Goal: Task Accomplishment & Management: Manage account settings

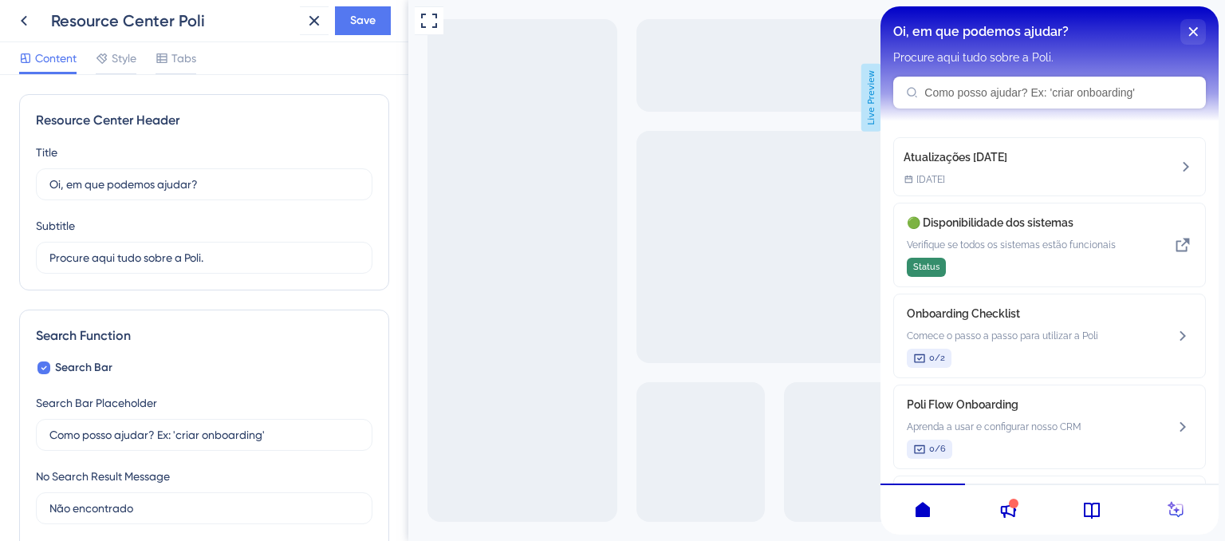
scroll to position [859, 0]
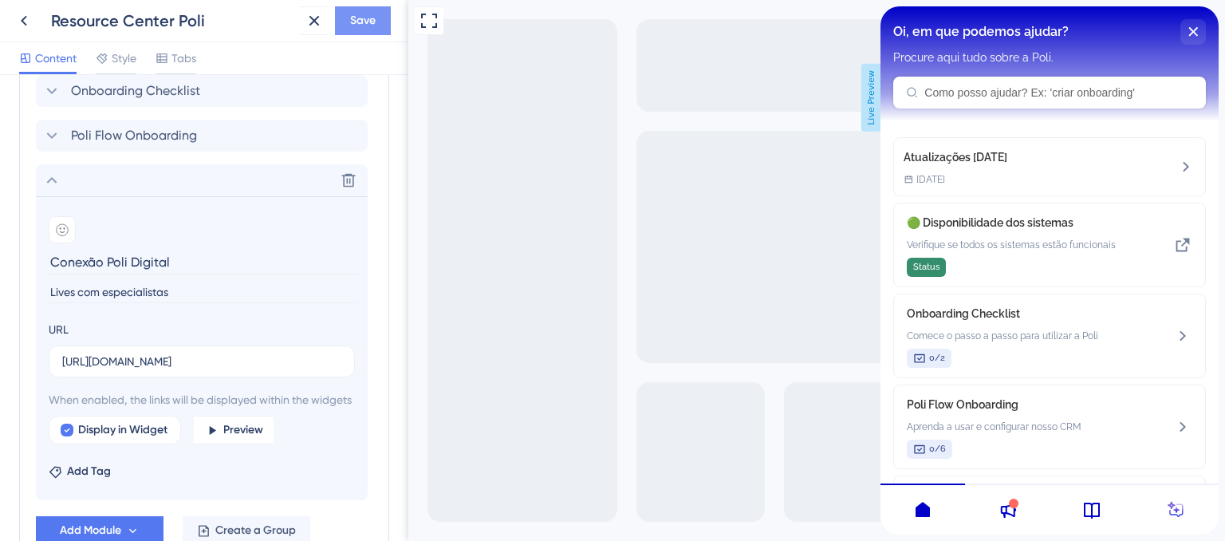
click at [372, 28] on span "Save" at bounding box center [363, 20] width 26 height 19
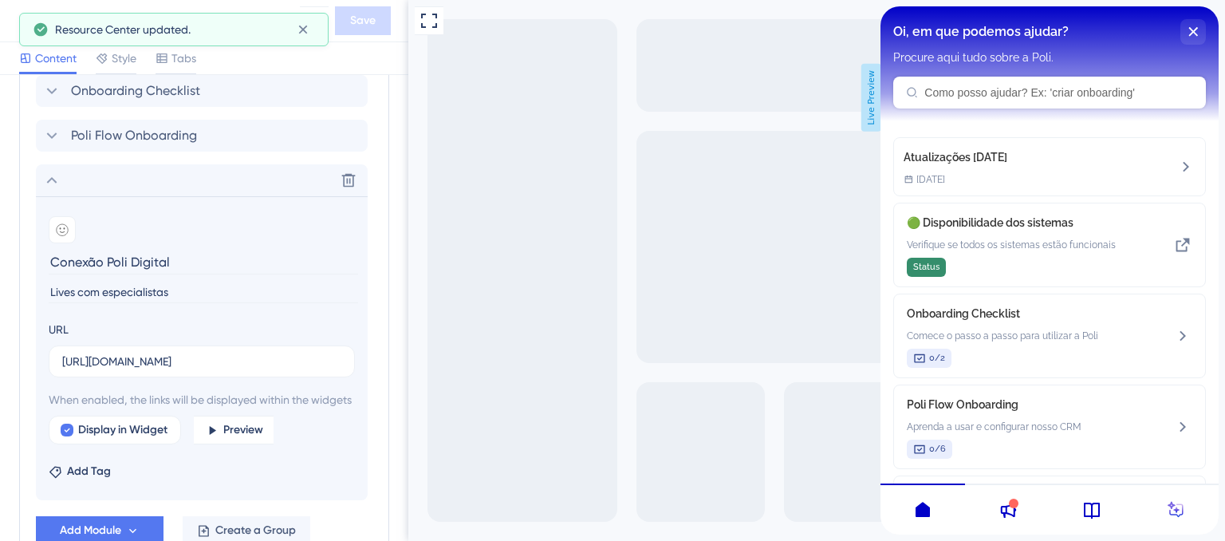
scroll to position [0, 0]
click at [1199, 32] on div "close resource center" at bounding box center [1193, 32] width 26 height 26
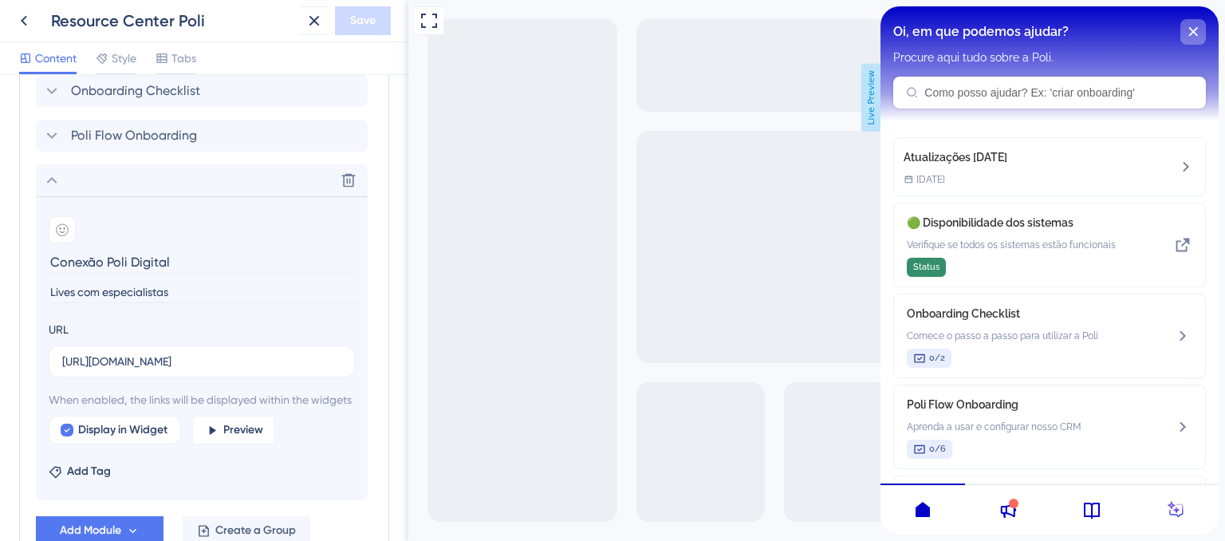
click at [1190, 23] on div "close resource center" at bounding box center [1193, 32] width 26 height 26
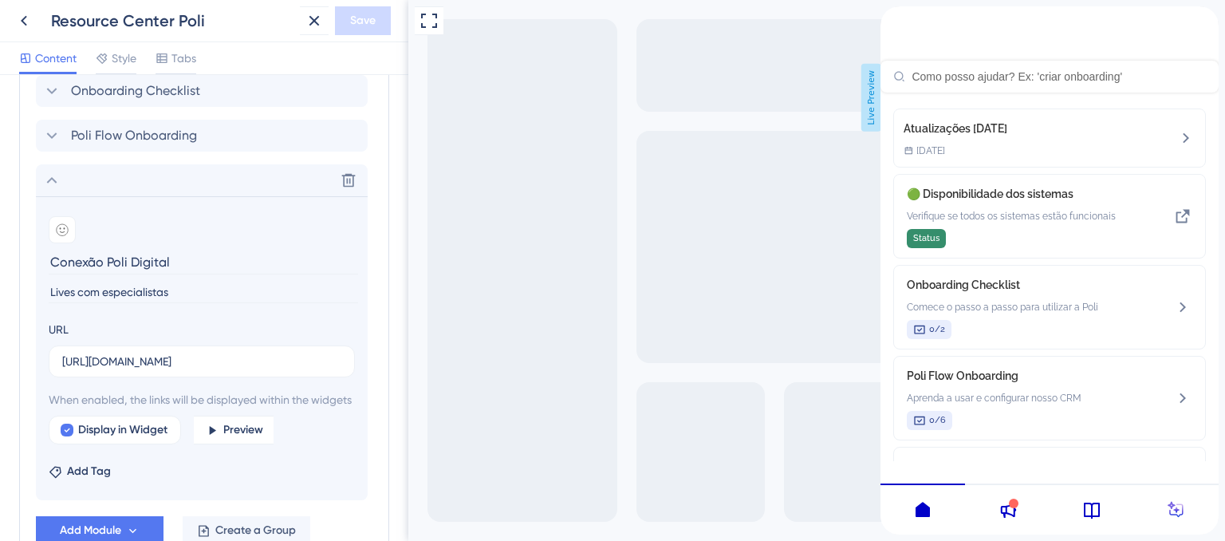
click at [1024, 92] on div "Resource Center Header" at bounding box center [1049, 49] width 338 height 86
click at [891, 33] on div "Resource Center Header" at bounding box center [1049, 49] width 338 height 86
click at [893, 19] on icon "back to header" at bounding box center [886, 12] width 13 height 13
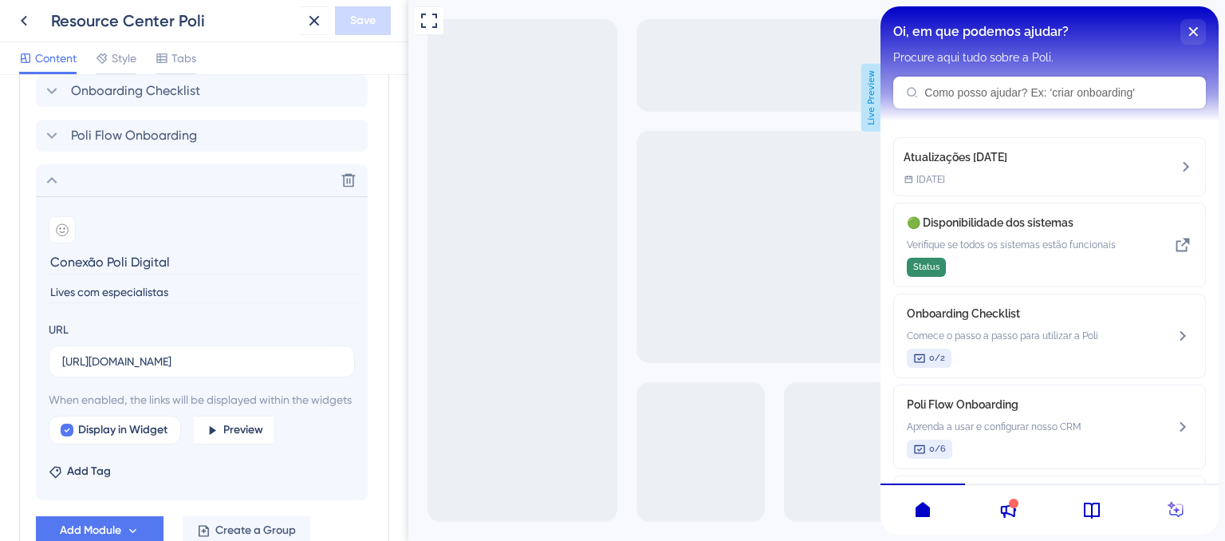
click at [1006, 514] on icon at bounding box center [1006, 509] width 19 height 19
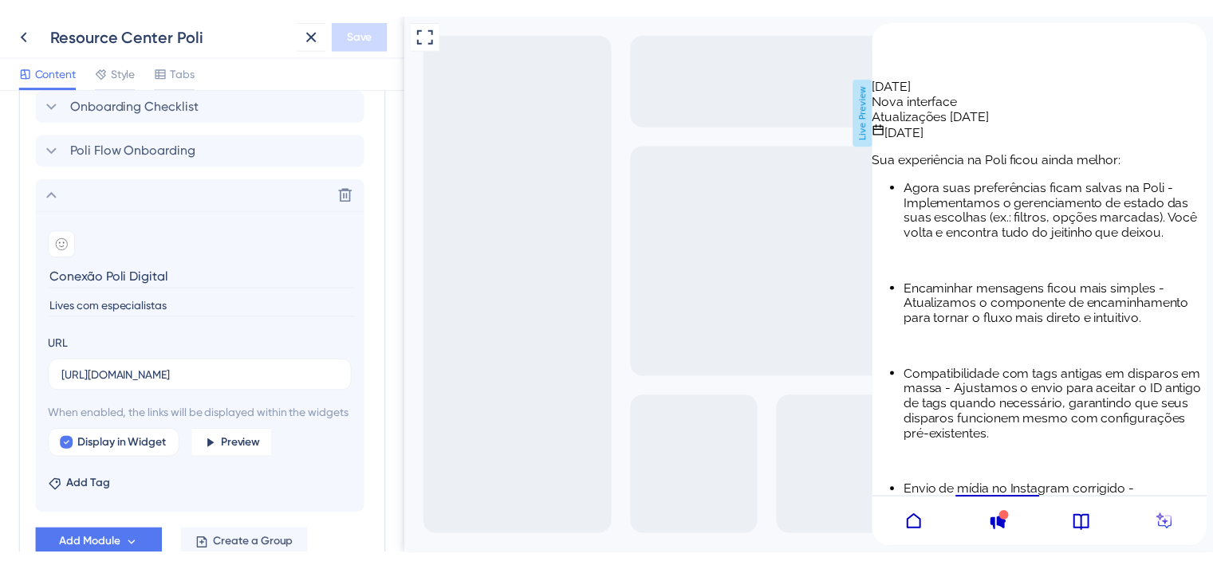
scroll to position [22482, 0]
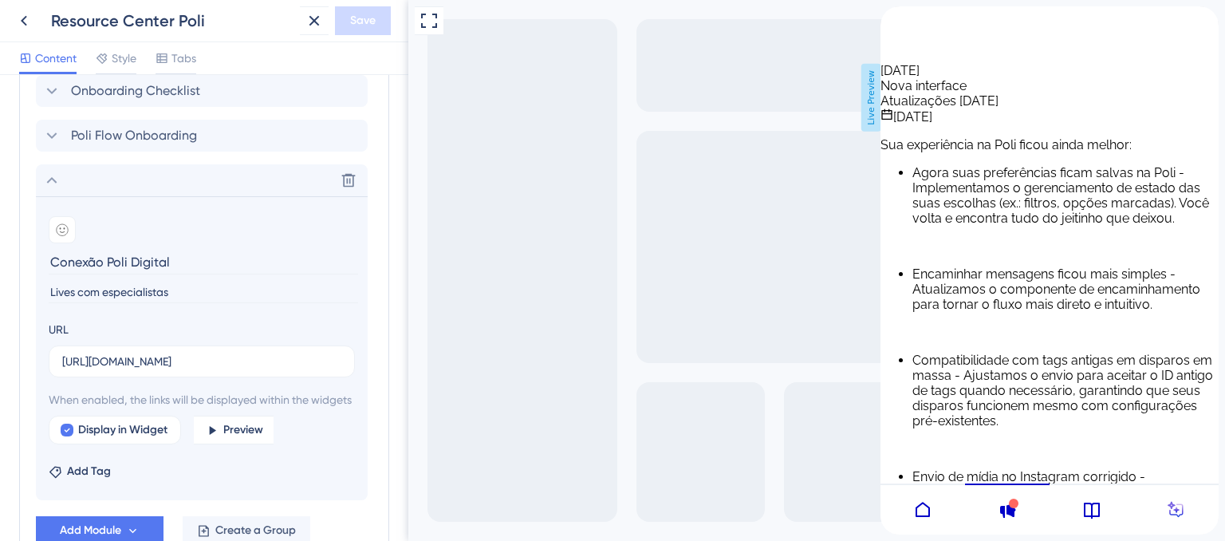
click at [893, 22] on div "back to header" at bounding box center [886, 14] width 13 height 16
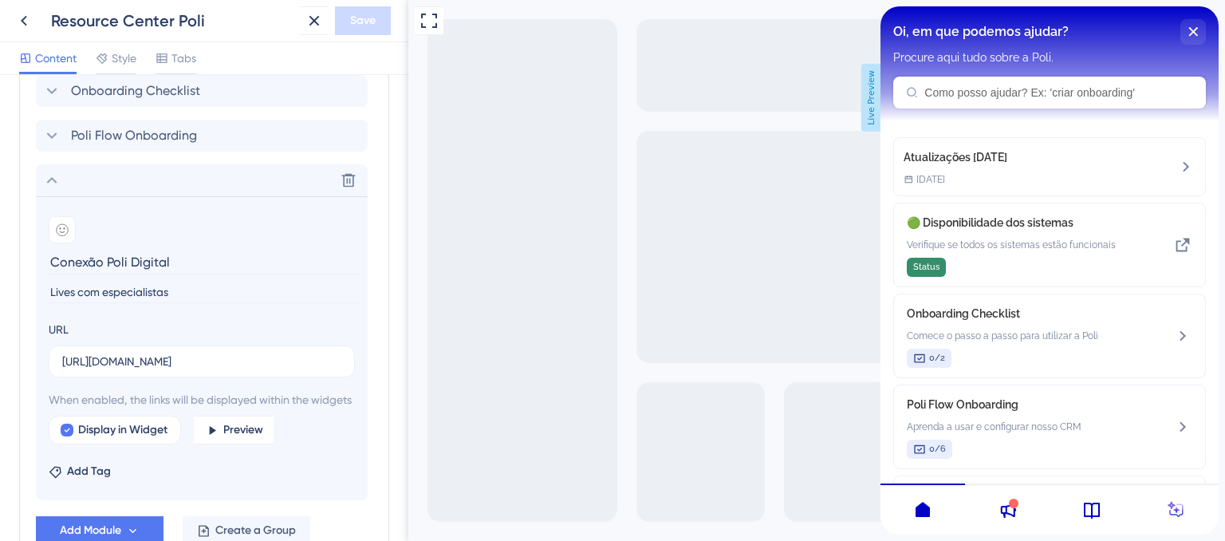
click at [1013, 508] on icon at bounding box center [1009, 509] width 16 height 15
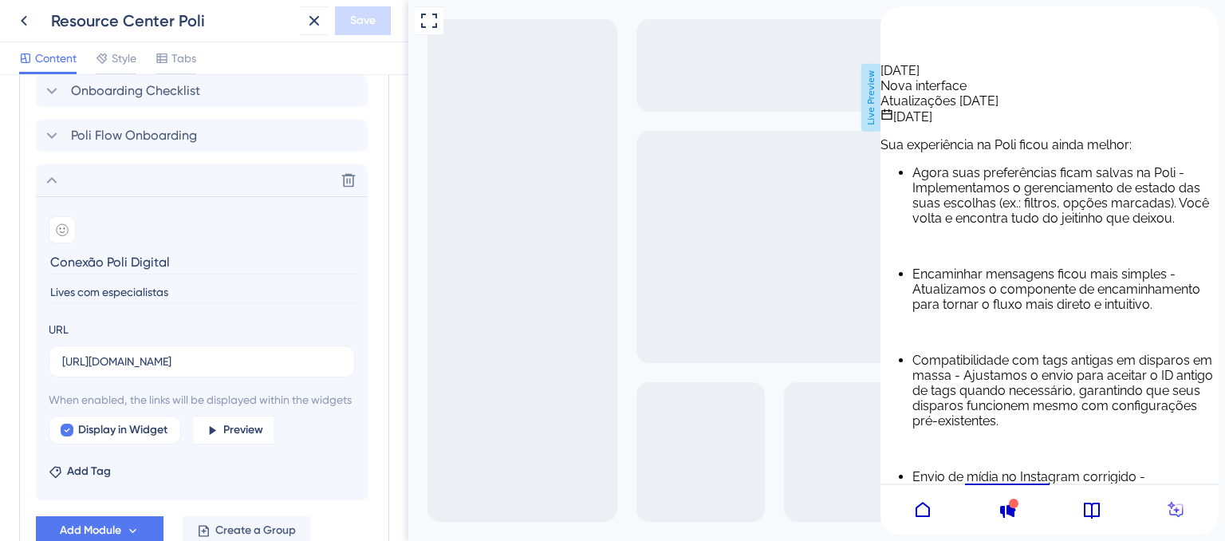
click at [1095, 512] on icon at bounding box center [1091, 509] width 19 height 19
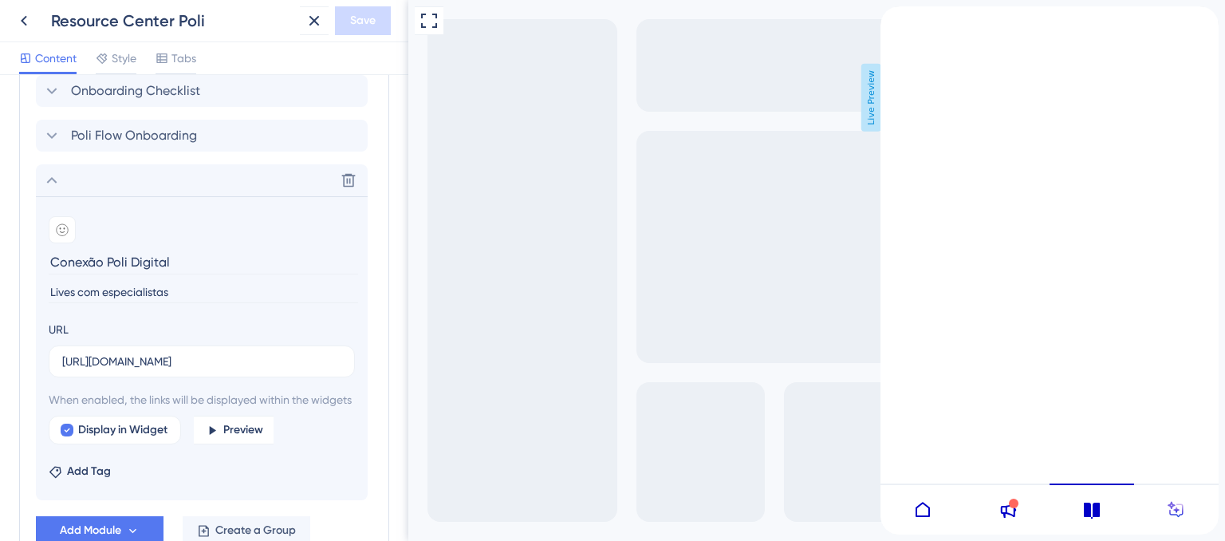
click at [1170, 521] on div at bounding box center [1176, 508] width 85 height 51
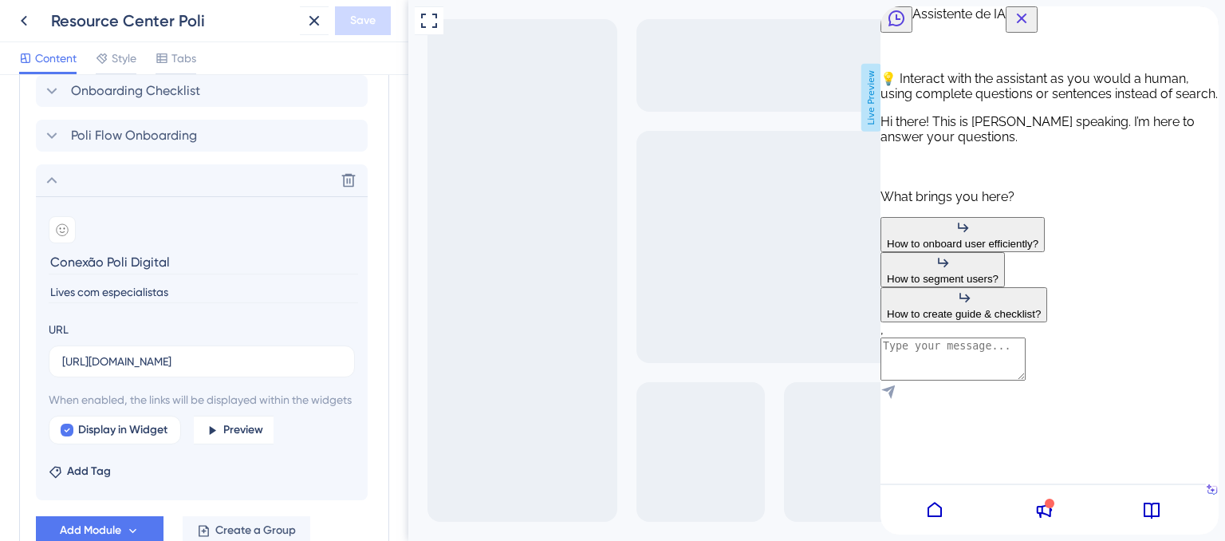
click at [927, 513] on icon at bounding box center [934, 508] width 14 height 15
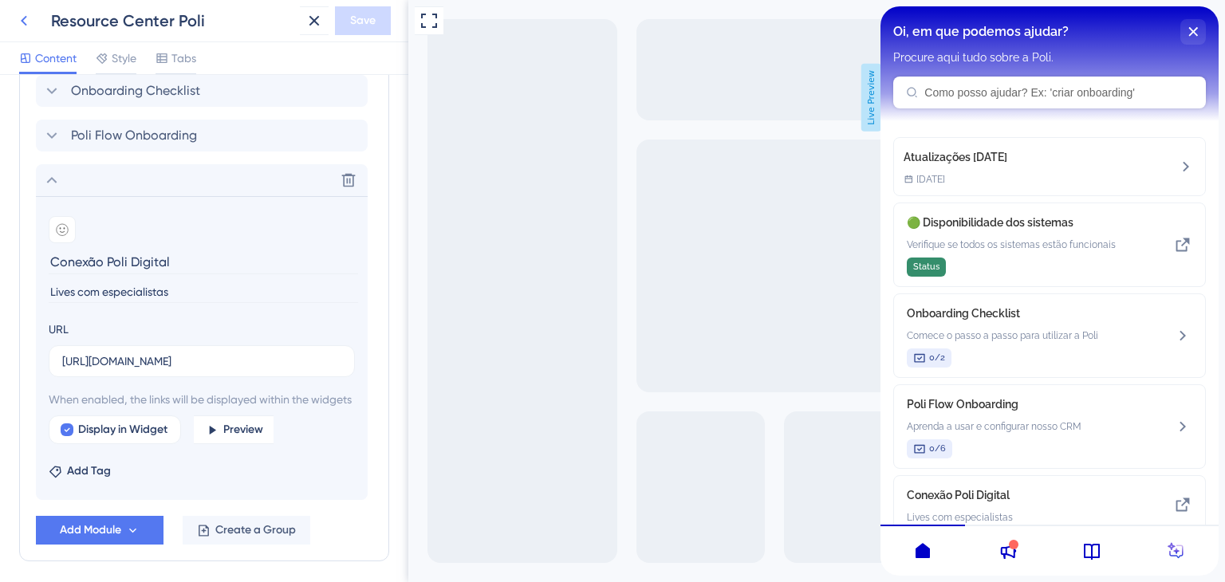
click at [32, 14] on icon at bounding box center [23, 20] width 19 height 19
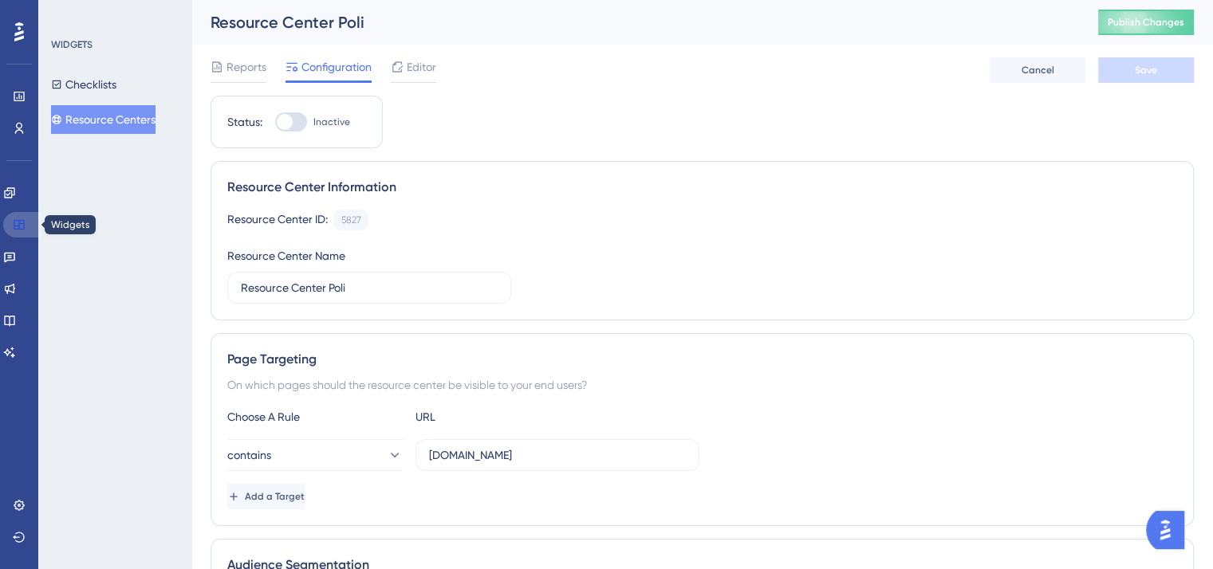
click at [14, 222] on icon at bounding box center [19, 225] width 10 height 10
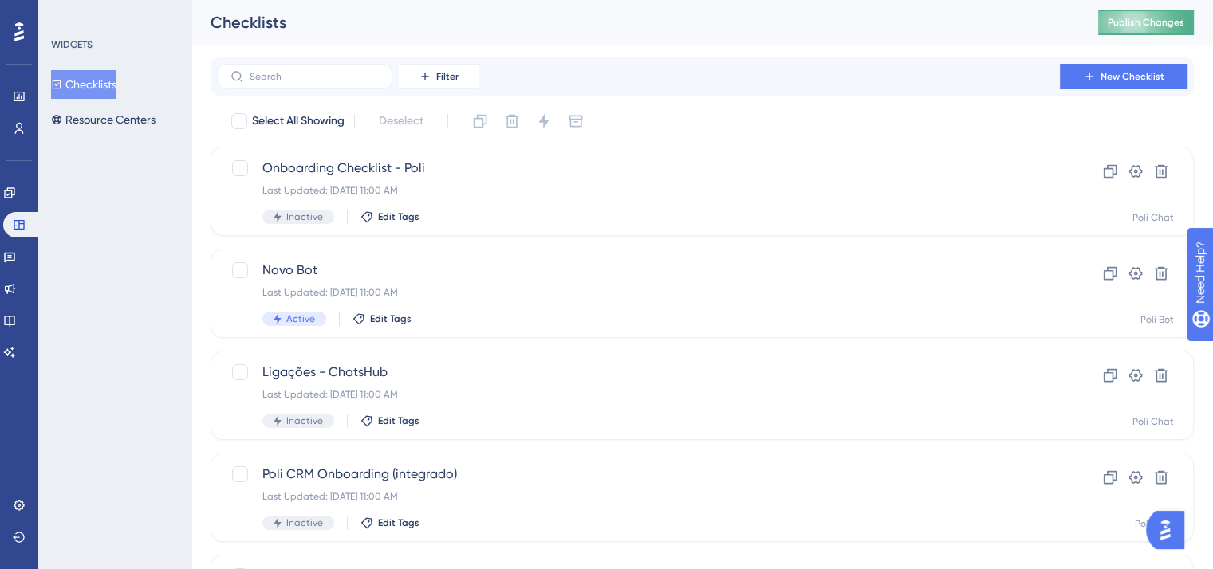
click at [1158, 26] on span "Publish Changes" at bounding box center [1145, 22] width 77 height 13
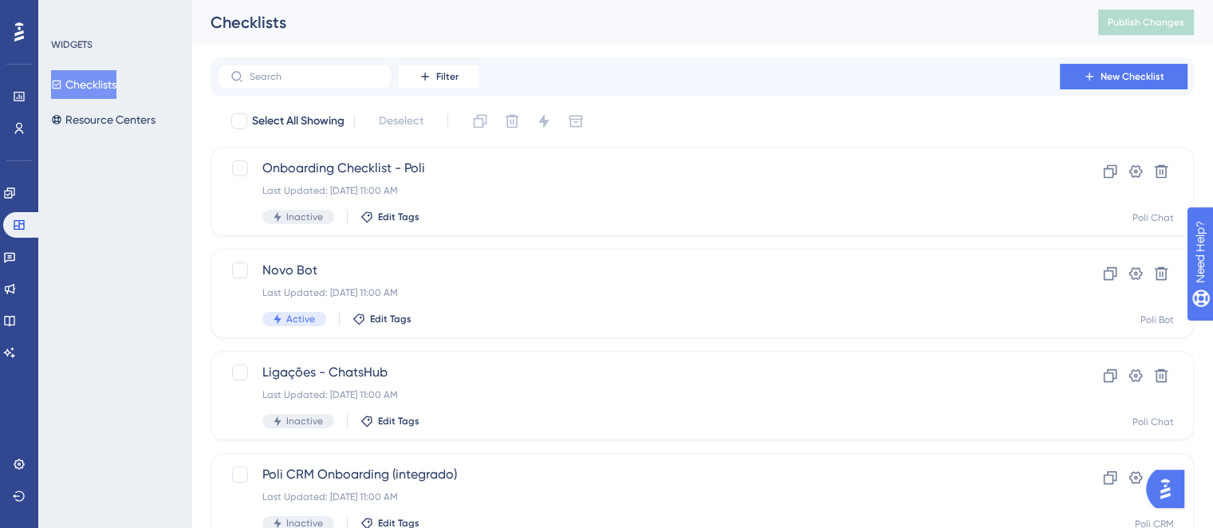
click at [142, 277] on div "WIDGETS Checklists Resource Centers" at bounding box center [114, 264] width 153 height 528
click at [447, 75] on span "Filter" at bounding box center [447, 76] width 22 height 13
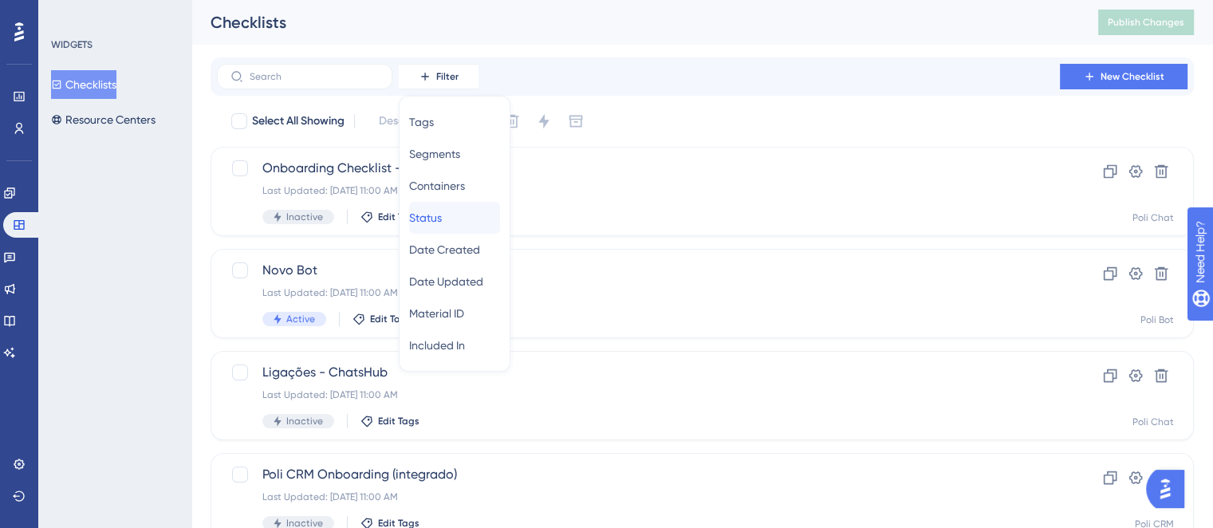
click at [442, 220] on span "Status" at bounding box center [425, 217] width 33 height 19
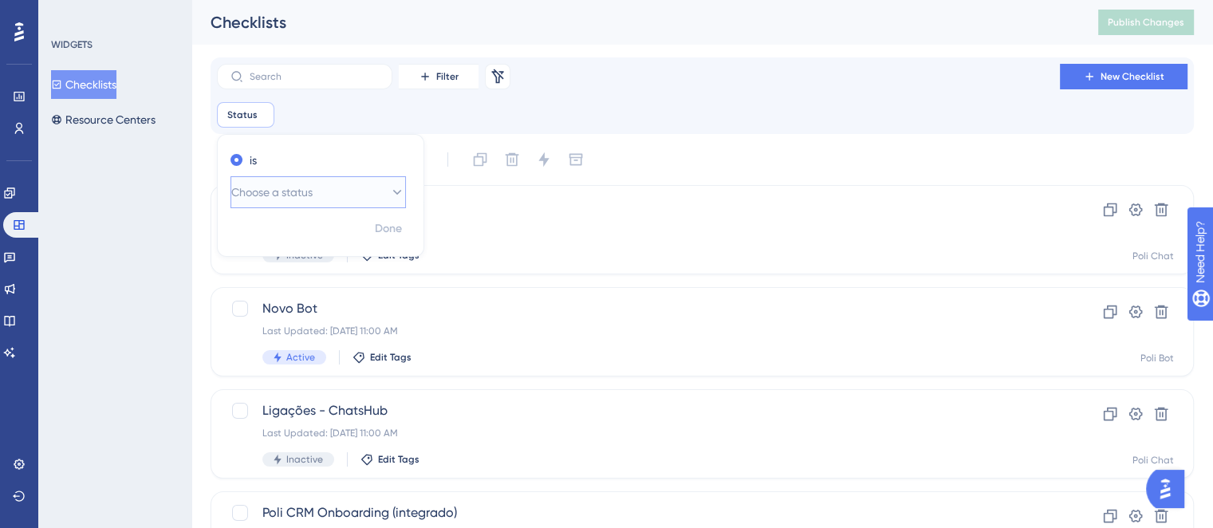
click at [342, 189] on button "Choose a status" at bounding box center [317, 192] width 175 height 32
click at [317, 240] on div "Active Active" at bounding box center [318, 241] width 155 height 32
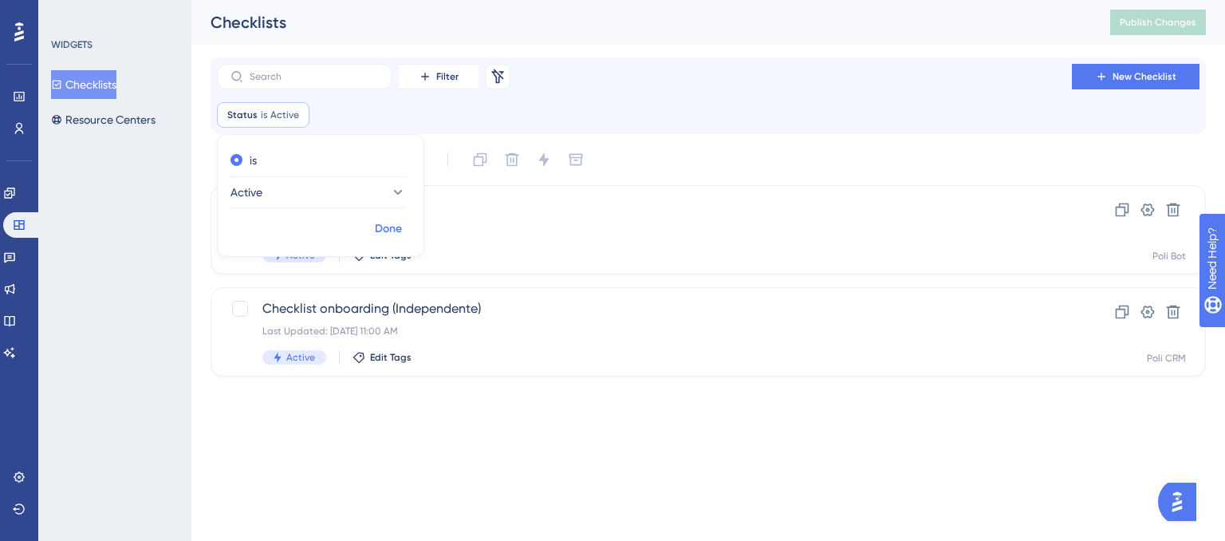
click at [390, 230] on span "Done" at bounding box center [388, 228] width 27 height 19
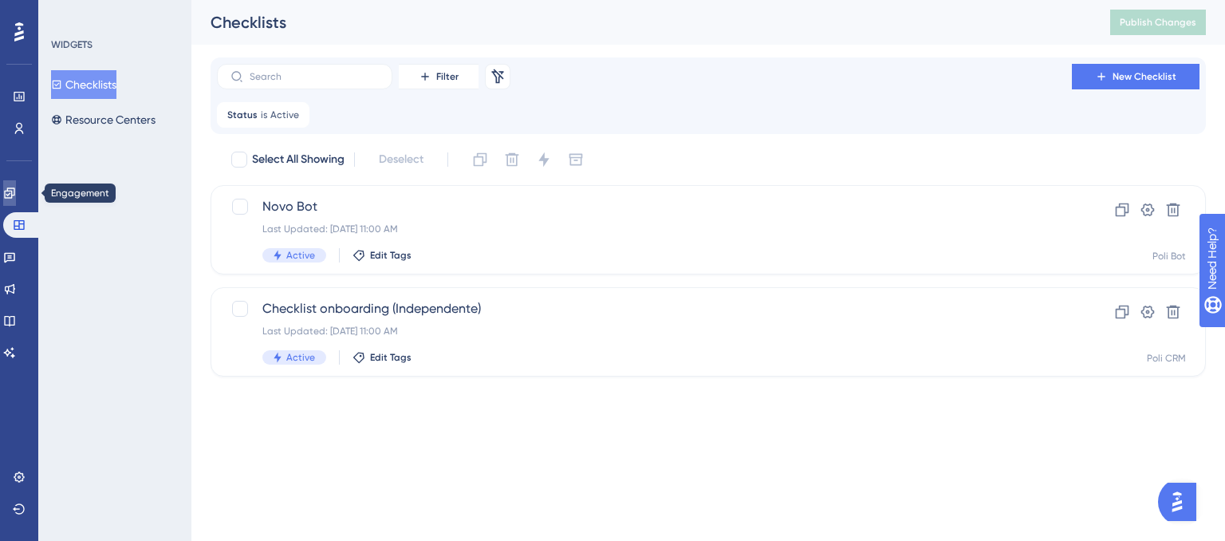
click at [15, 187] on icon at bounding box center [9, 193] width 13 height 13
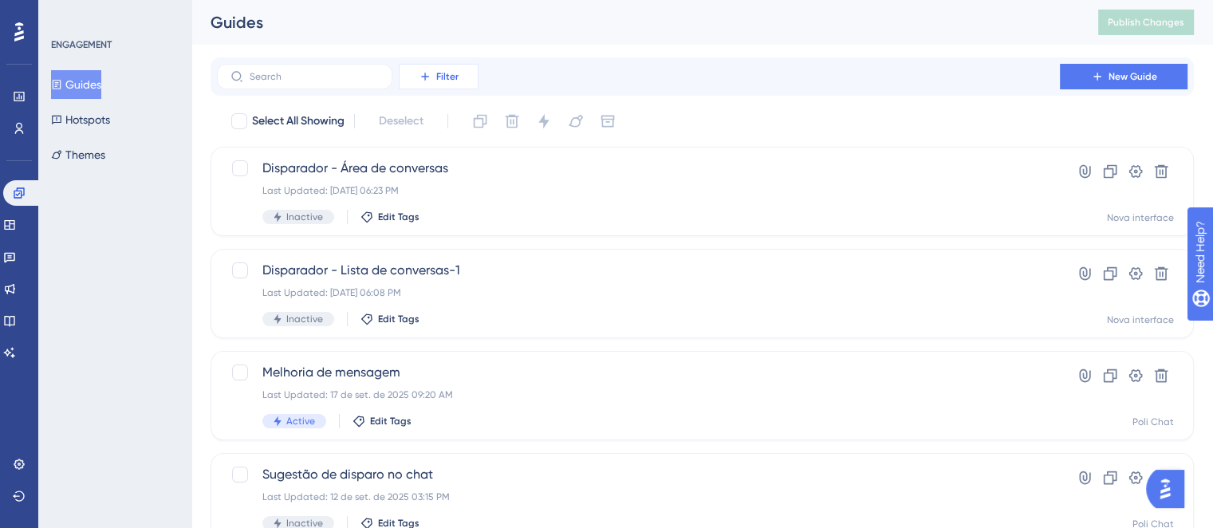
click at [448, 79] on span "Filter" at bounding box center [447, 76] width 22 height 13
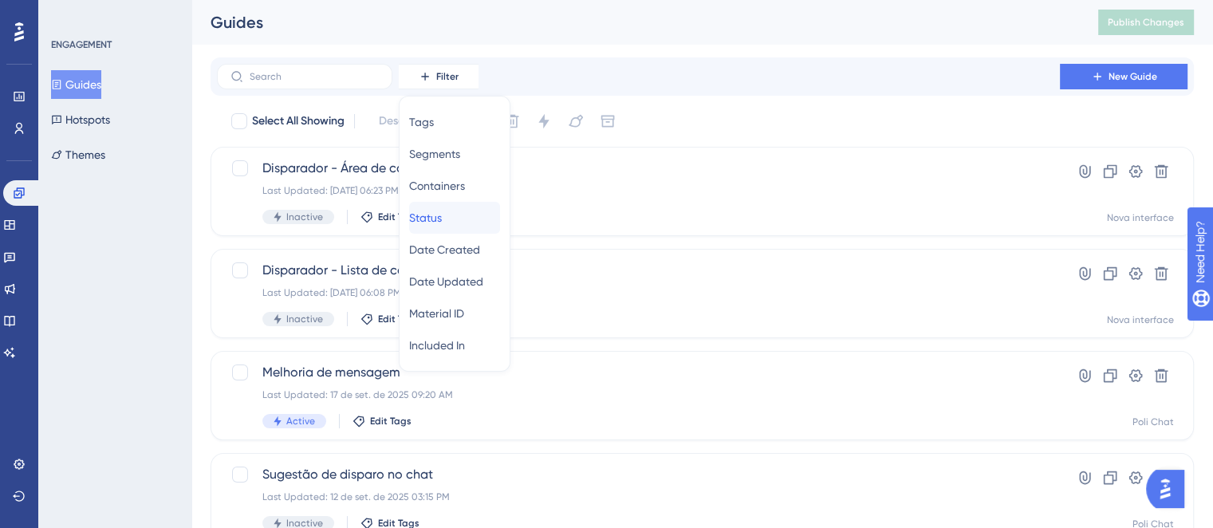
click at [437, 211] on span "Status" at bounding box center [425, 217] width 33 height 19
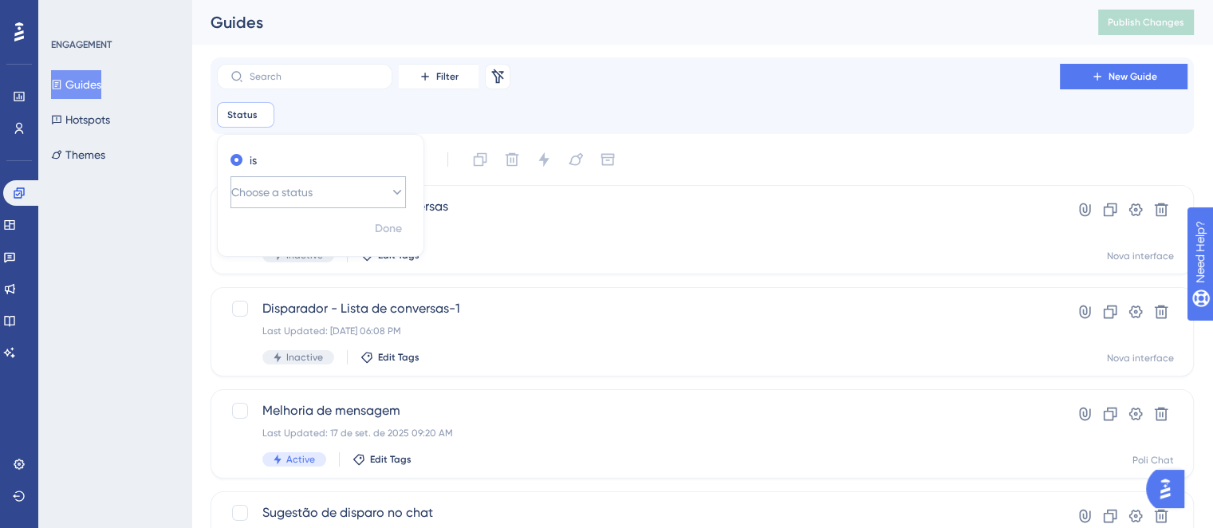
click at [351, 195] on button "Choose a status" at bounding box center [317, 192] width 175 height 32
click at [348, 237] on div "Active Active" at bounding box center [318, 241] width 155 height 32
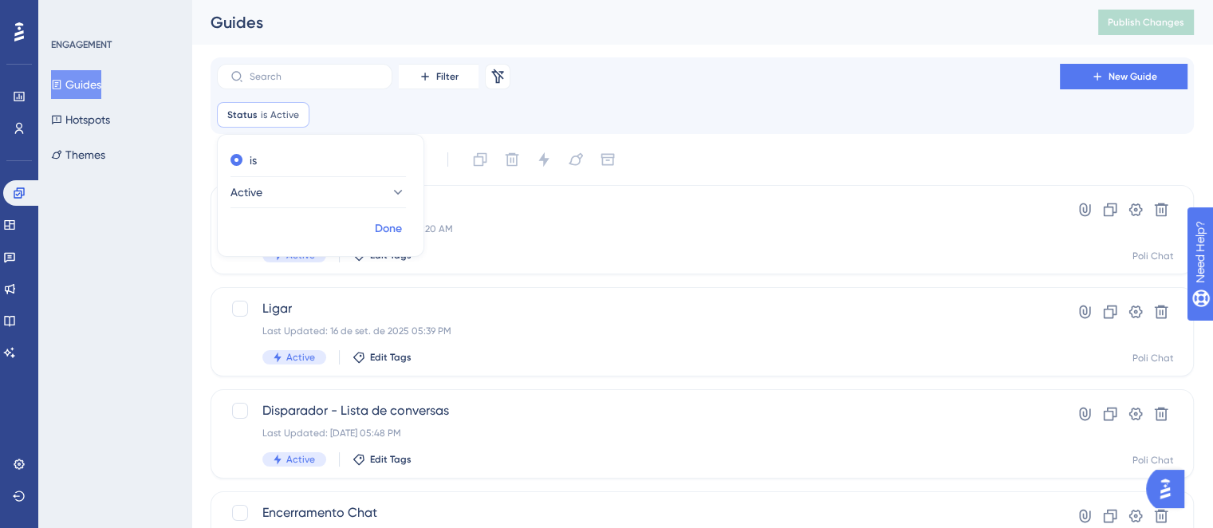
click at [388, 233] on span "Done" at bounding box center [388, 228] width 27 height 19
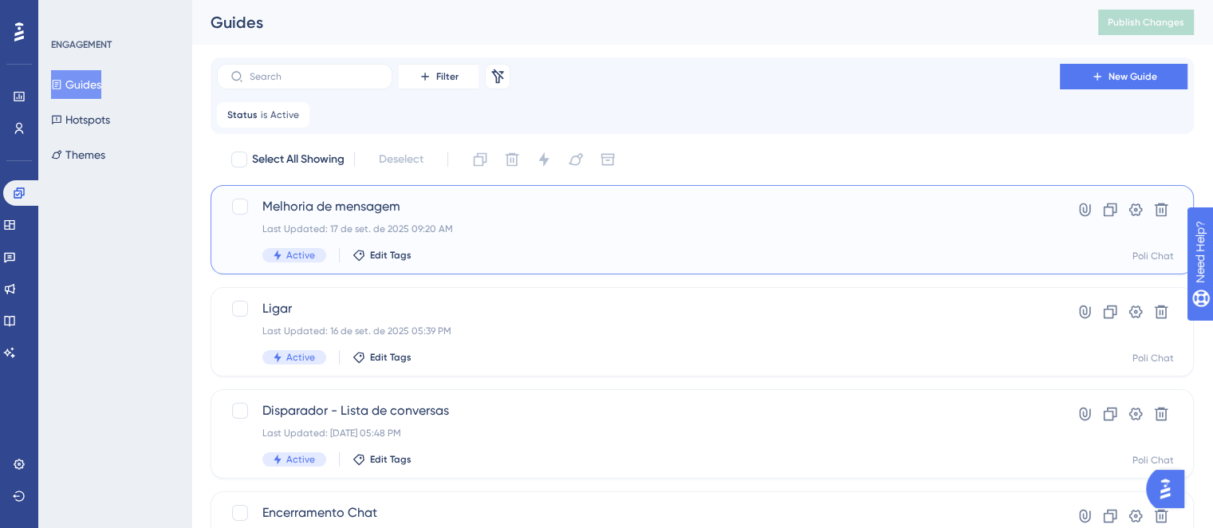
click at [533, 231] on div "Last Updated: 17 de set. de 2025 09:20 AM" at bounding box center [638, 228] width 752 height 13
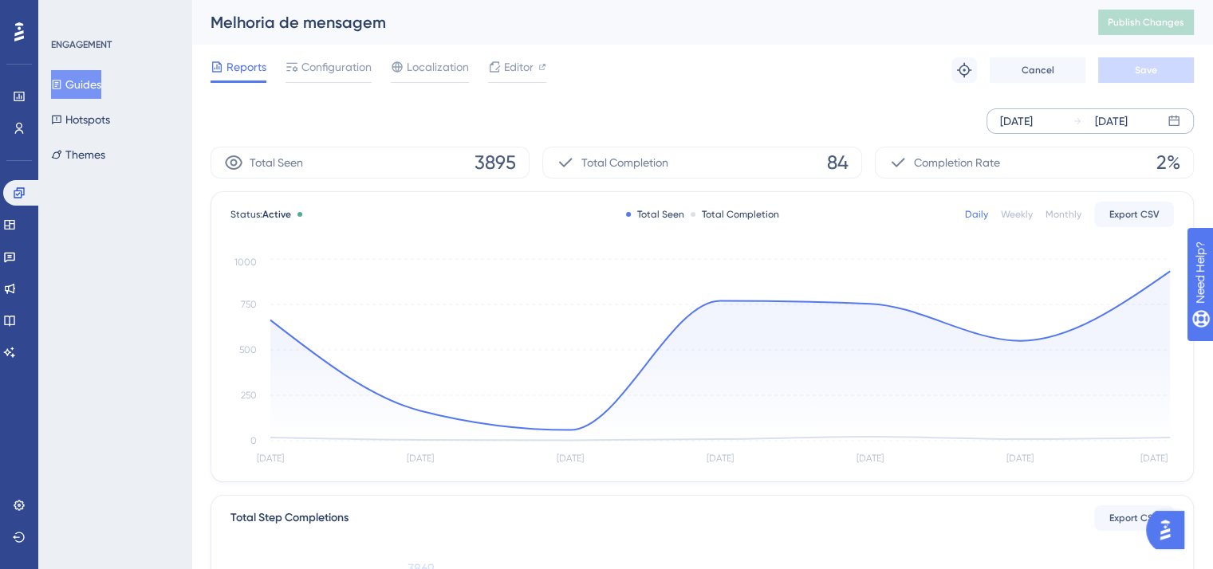
click at [1030, 112] on div "Sep 19 2025" at bounding box center [1016, 121] width 33 height 19
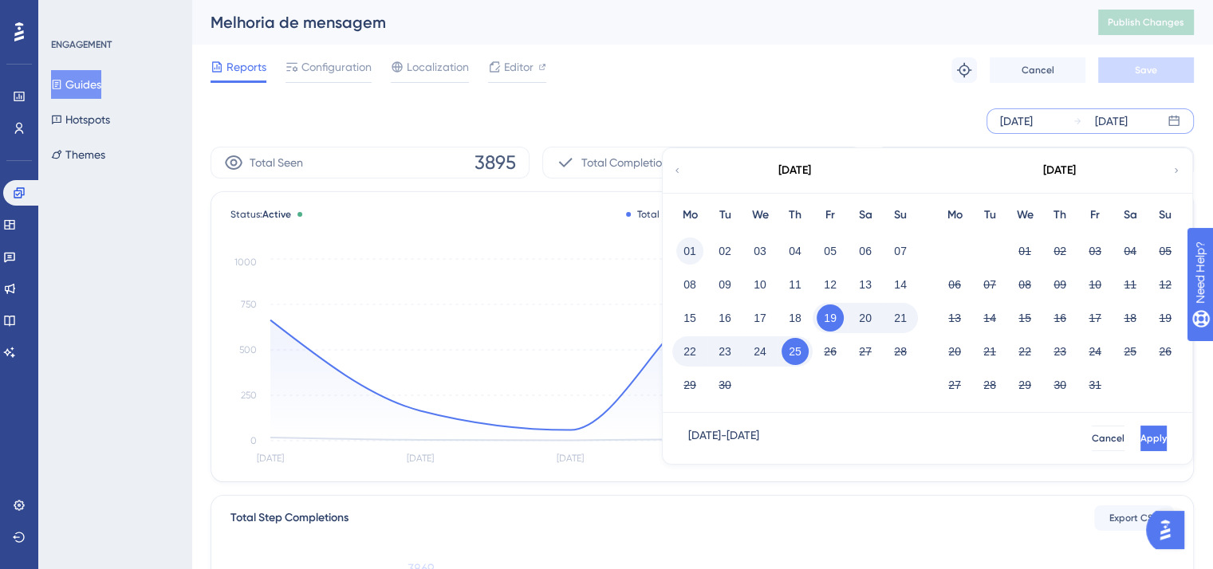
click at [678, 249] on button "01" at bounding box center [689, 251] width 27 height 27
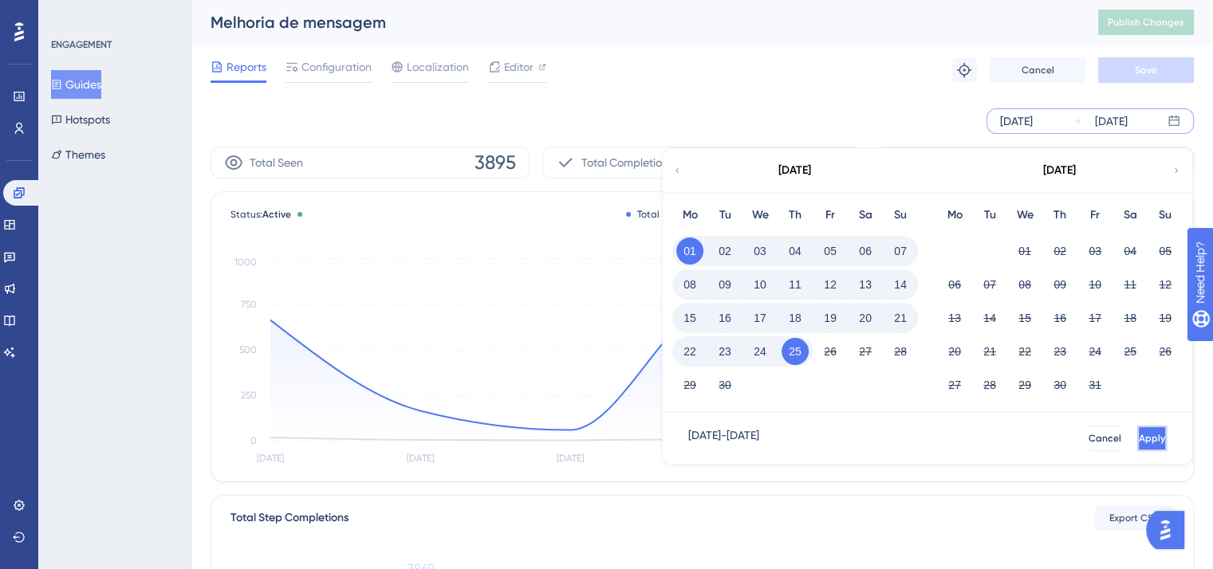
click at [1137, 446] on button "Apply" at bounding box center [1151, 439] width 29 height 26
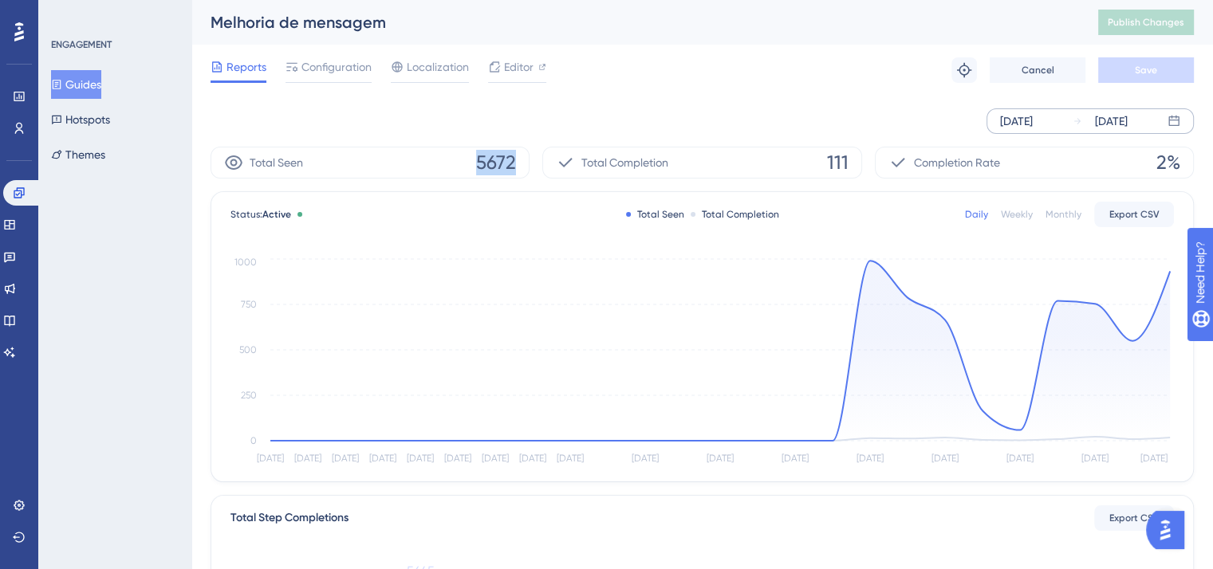
drag, startPoint x: 469, startPoint y: 159, endPoint x: 522, endPoint y: 160, distance: 53.4
click at [522, 160] on div "Total Seen 5672" at bounding box center [369, 163] width 319 height 32
click at [501, 160] on span "5672" at bounding box center [496, 163] width 40 height 26
click at [519, 72] on span "Editor" at bounding box center [518, 66] width 29 height 19
click at [348, 69] on span "Configuration" at bounding box center [336, 66] width 70 height 19
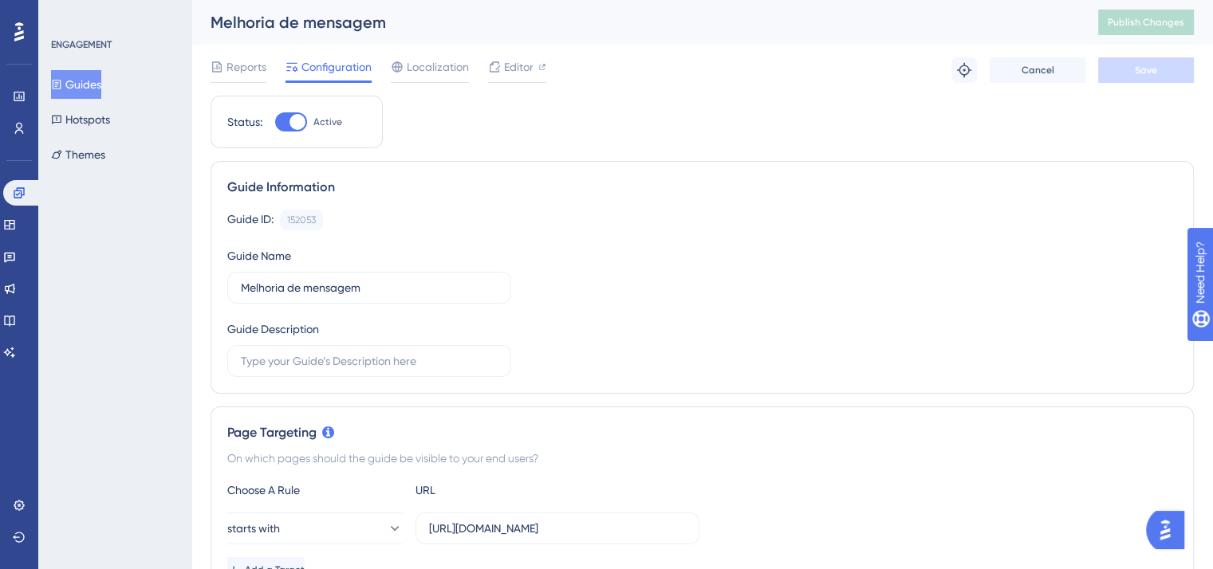
click at [83, 84] on button "Guides" at bounding box center [76, 84] width 50 height 29
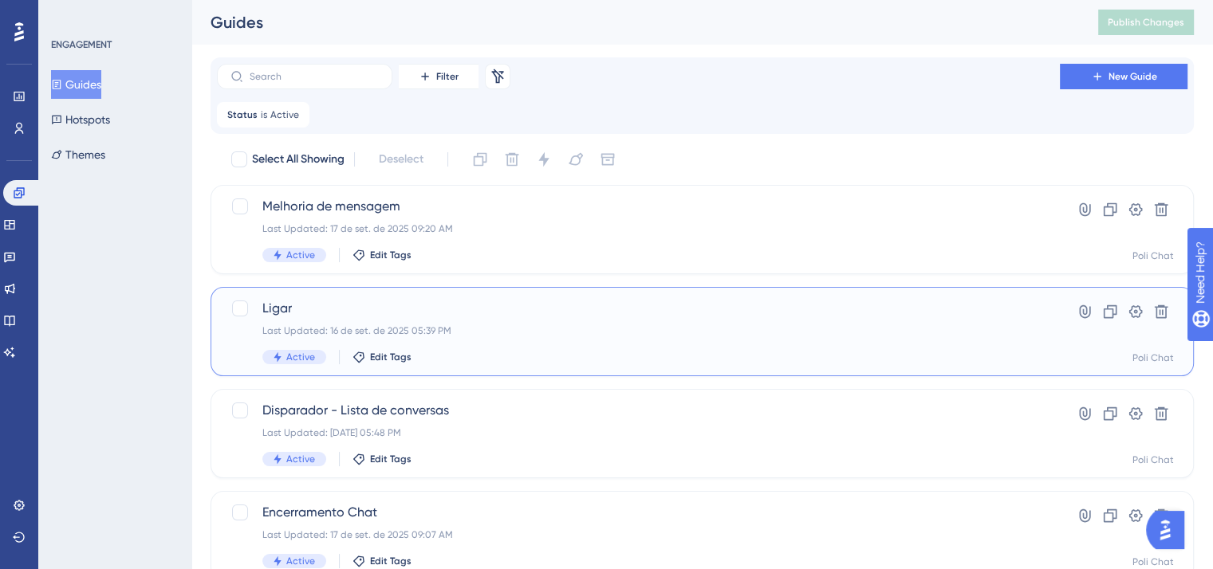
click at [338, 306] on span "Ligar" at bounding box center [638, 308] width 752 height 19
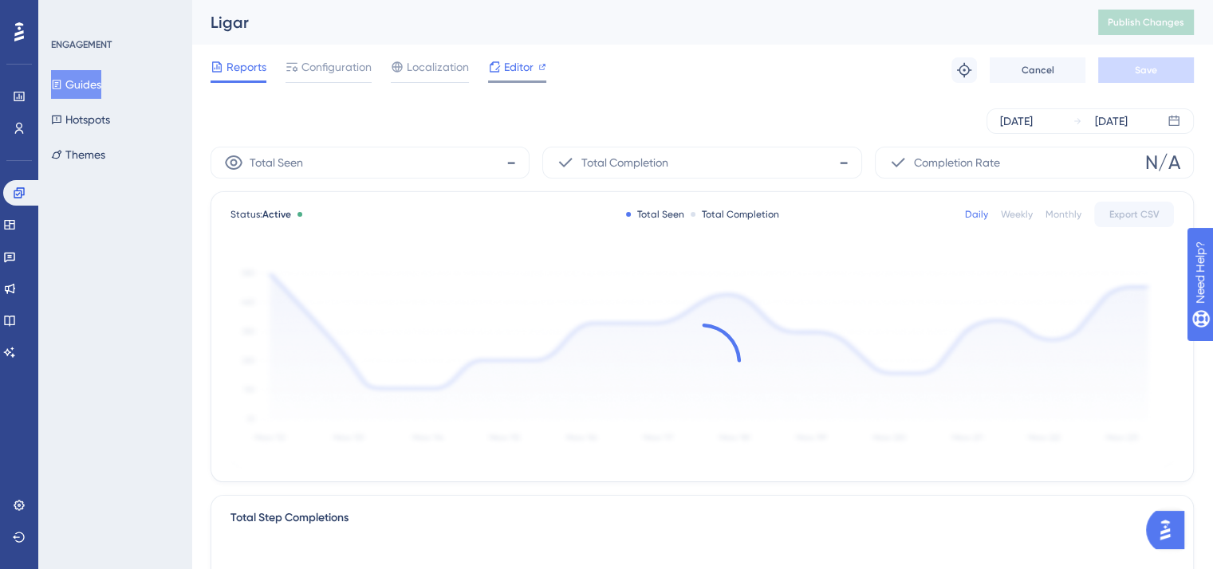
click at [523, 61] on span "Editor" at bounding box center [518, 66] width 29 height 19
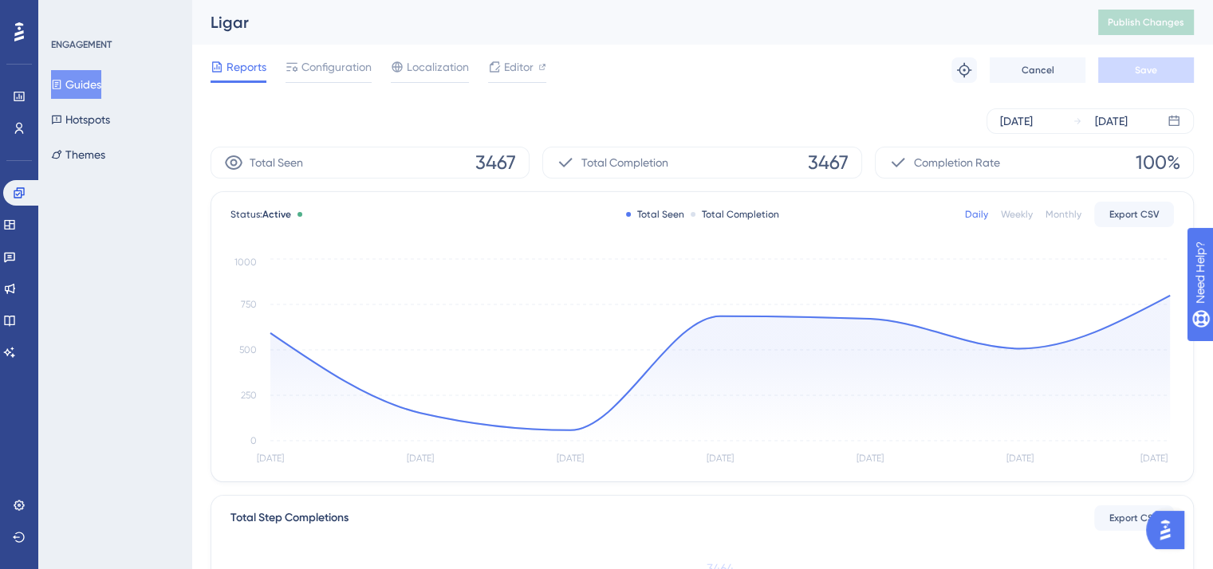
click at [90, 78] on button "Guides" at bounding box center [76, 84] width 50 height 29
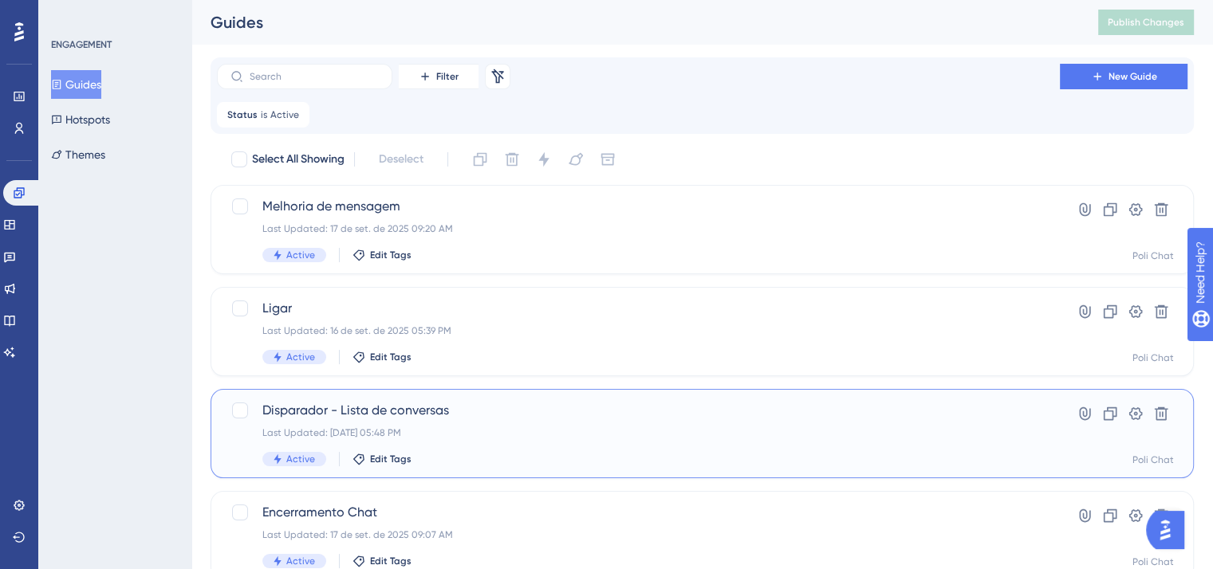
click at [580, 419] on span "Disparador - Lista de conversas" at bounding box center [638, 410] width 752 height 19
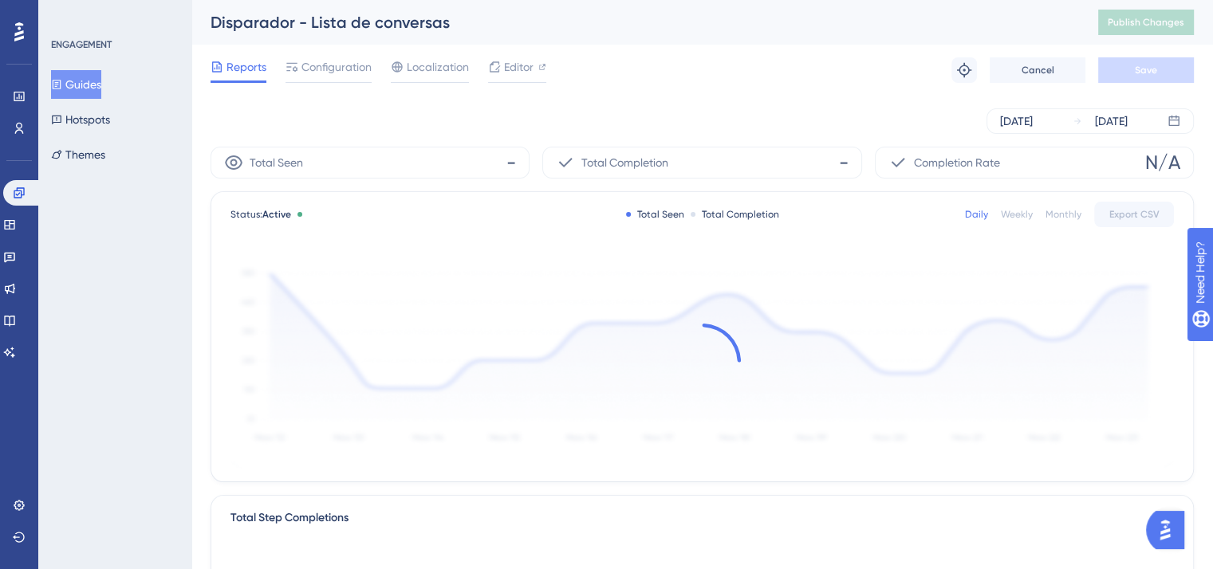
click at [322, 77] on div "Configuration" at bounding box center [328, 70] width 86 height 26
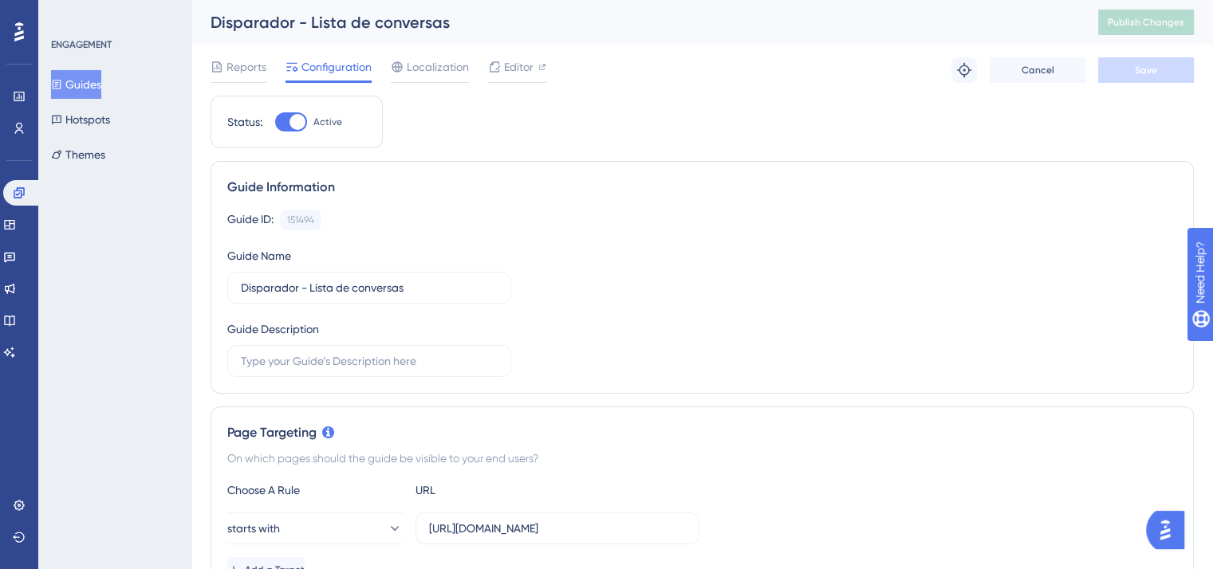
click at [283, 122] on div at bounding box center [291, 121] width 32 height 19
click at [275, 122] on input "Active" at bounding box center [274, 122] width 1 height 1
checkbox input "false"
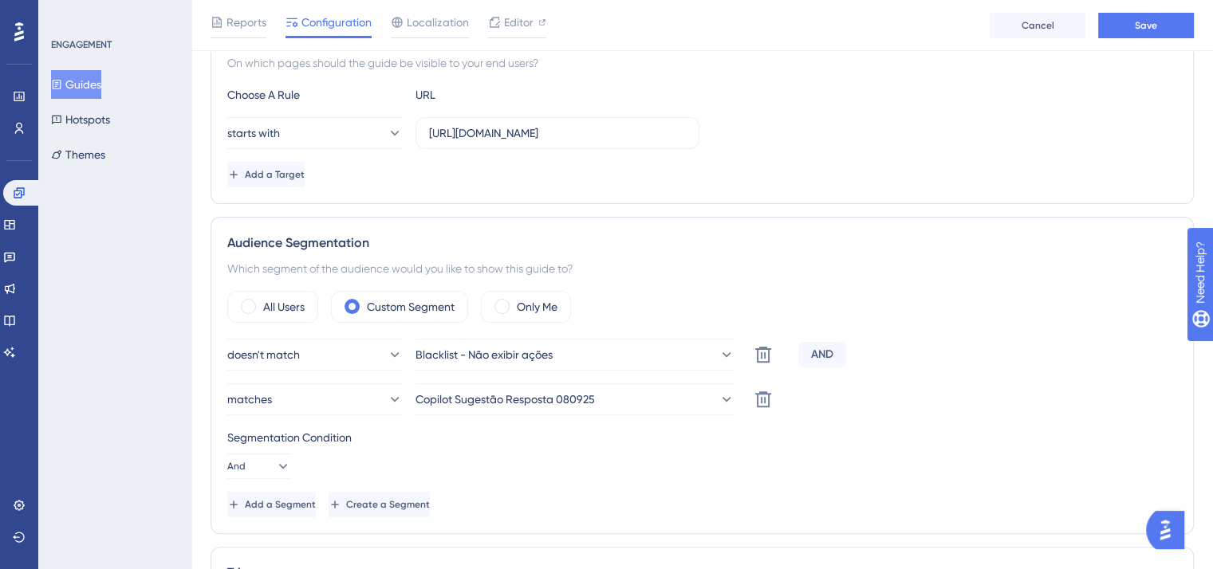
scroll to position [399, 0]
click at [502, 310] on span at bounding box center [501, 309] width 15 height 15
click at [514, 305] on input "radio" at bounding box center [514, 305] width 0 height 0
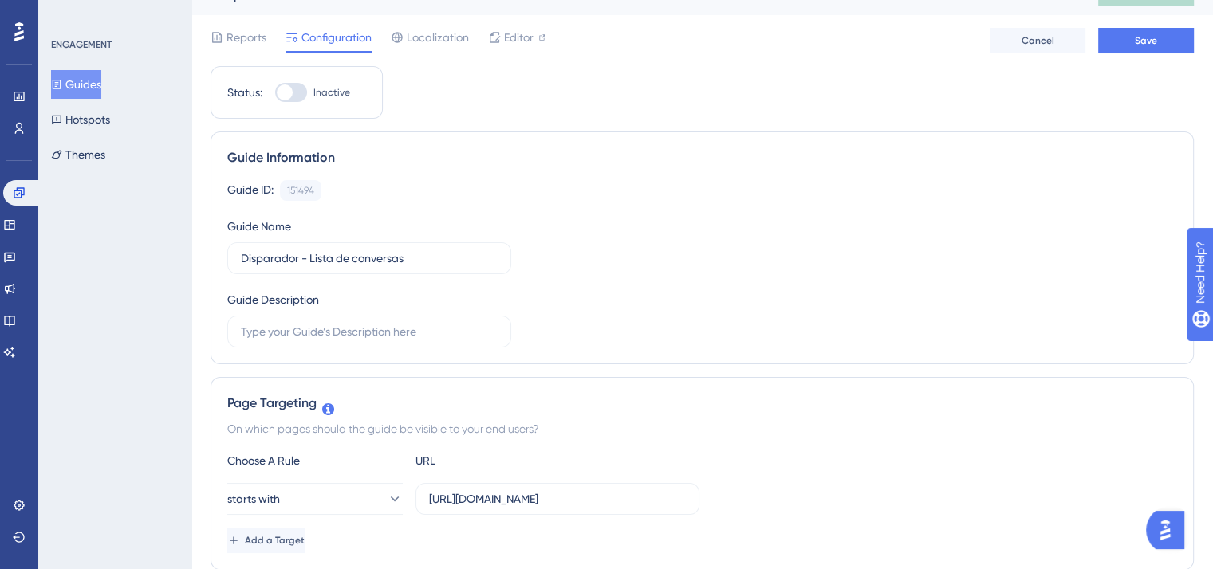
scroll to position [0, 0]
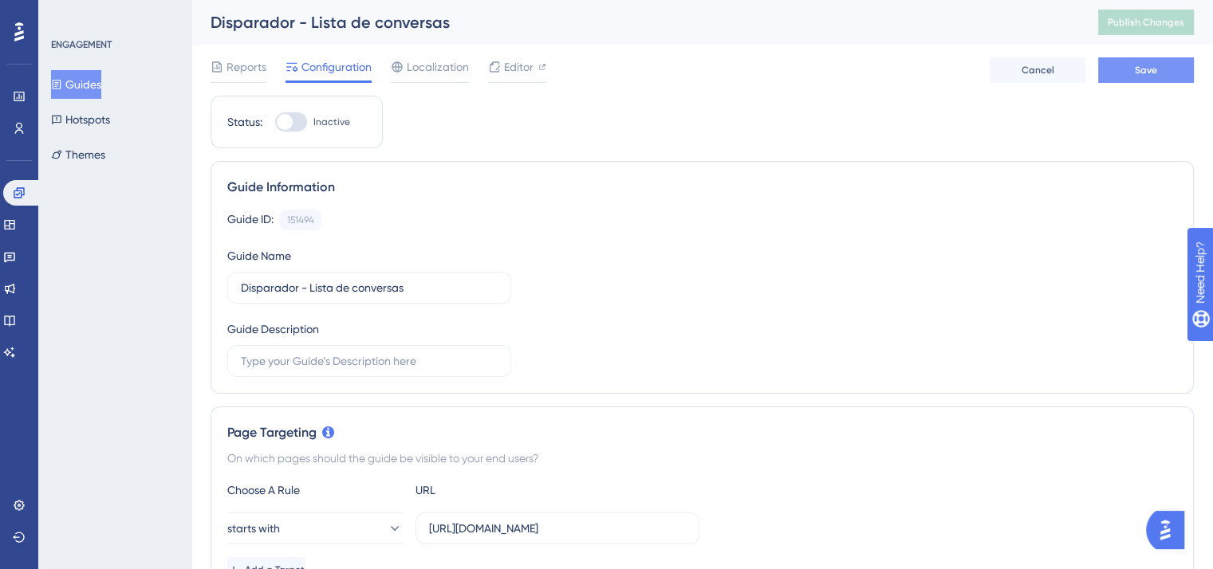
click at [1154, 67] on span "Save" at bounding box center [1145, 70] width 22 height 13
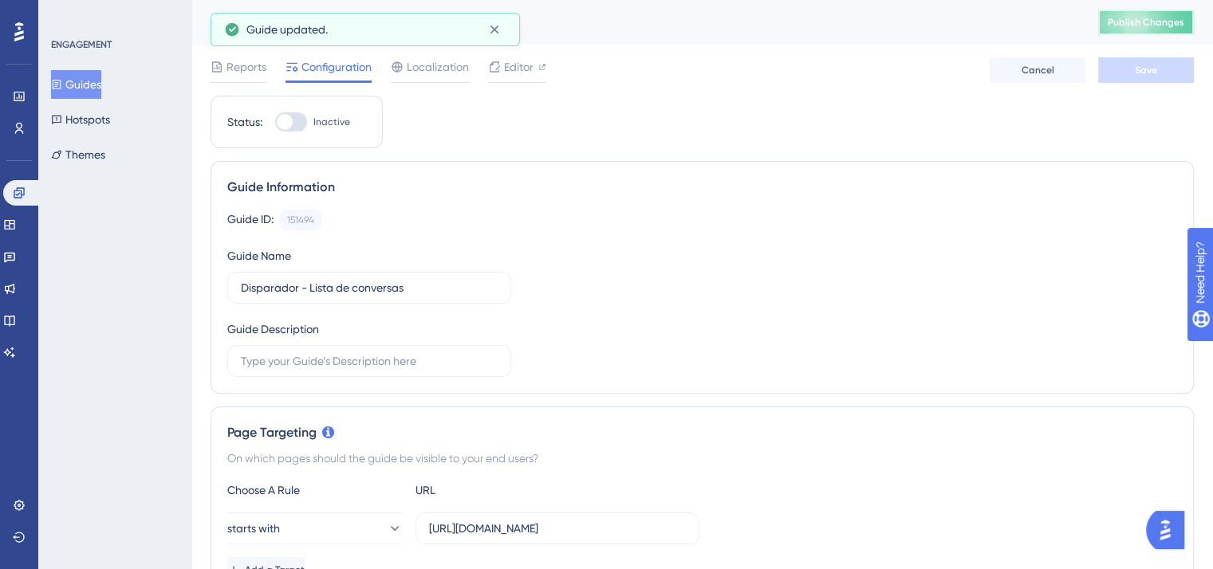
click at [1168, 19] on span "Publish Changes" at bounding box center [1145, 22] width 77 height 13
